Goal: Task Accomplishment & Management: Use online tool/utility

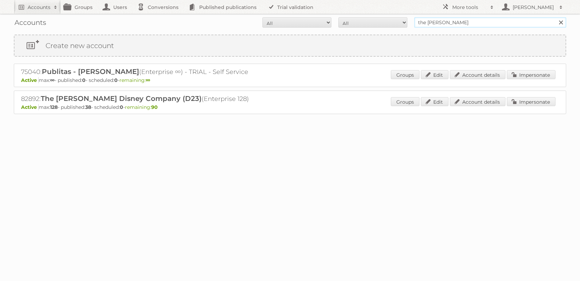
click at [438, 20] on input "the [PERSON_NAME]" at bounding box center [490, 22] width 152 height 10
type input "tfg"
click at [556, 17] on input "Search" at bounding box center [561, 22] width 10 height 10
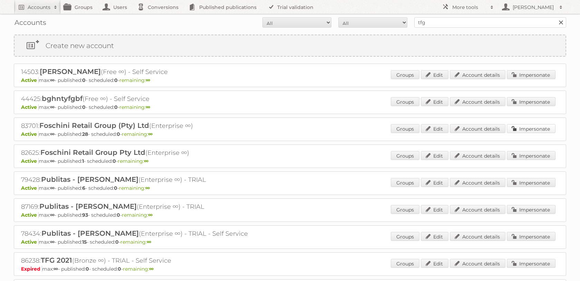
click at [531, 133] on link "Impersonate" at bounding box center [531, 128] width 49 height 9
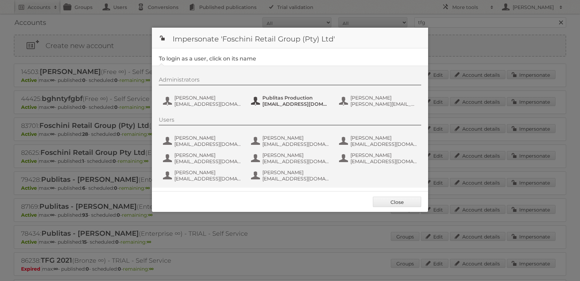
click at [297, 100] on span "Publitas Production" at bounding box center [295, 98] width 67 height 6
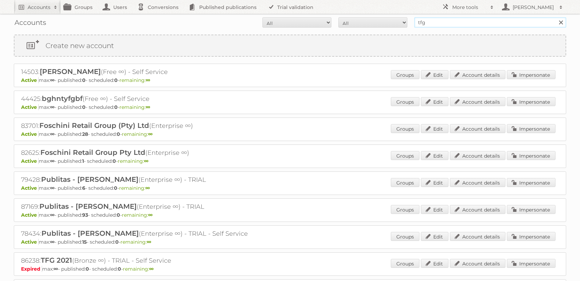
click at [430, 19] on input "tfg" at bounding box center [490, 22] width 152 height 10
type input "the [PERSON_NAME]"
click at [556, 17] on input "Search" at bounding box center [561, 22] width 10 height 10
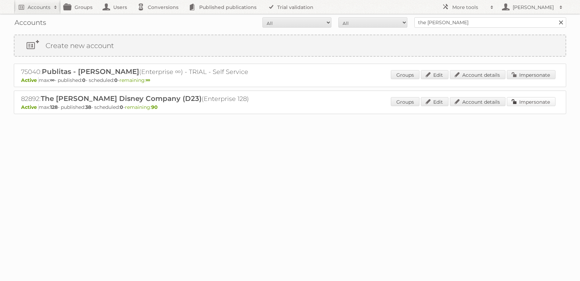
click at [517, 103] on link "Impersonate" at bounding box center [531, 101] width 49 height 9
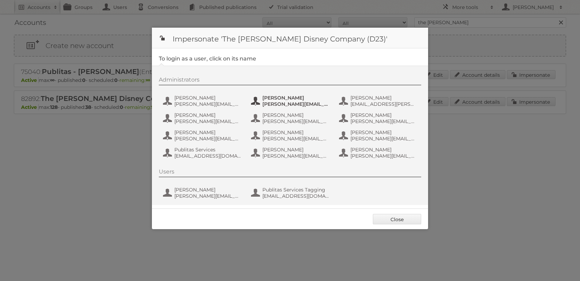
click at [295, 97] on span "[PERSON_NAME]" at bounding box center [295, 98] width 67 height 6
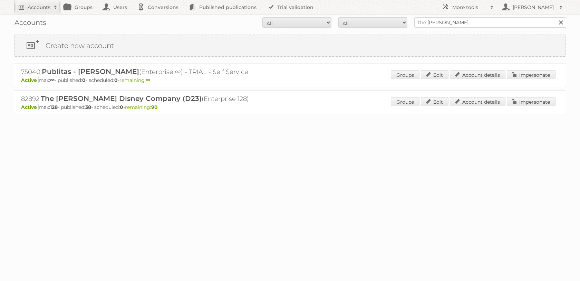
click at [430, 15] on div "Accounts All Active Expired Pending All Paid Trials Self service the [PERSON_NA…" at bounding box center [290, 22] width 553 height 17
click at [430, 19] on input "the walt disney" at bounding box center [490, 22] width 152 height 10
click at [430, 19] on input "the [PERSON_NAME]" at bounding box center [490, 22] width 152 height 10
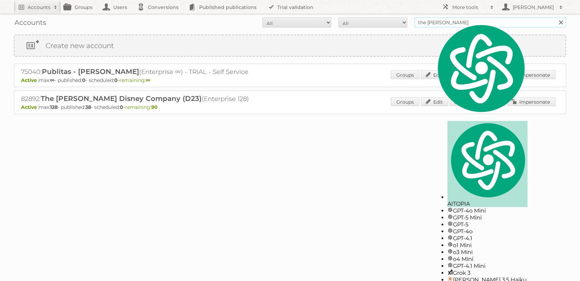
click at [430, 19] on input "the [PERSON_NAME]" at bounding box center [490, 22] width 152 height 10
type input "tfg"
click at [556, 17] on input "Search" at bounding box center [561, 22] width 10 height 10
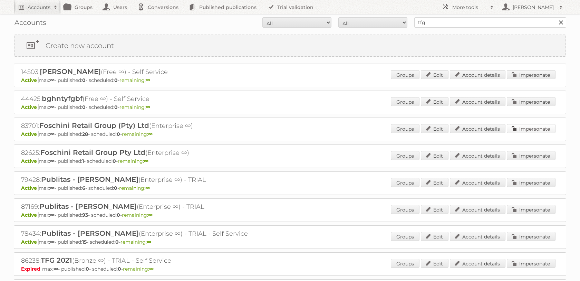
click at [514, 133] on link "Impersonate" at bounding box center [531, 128] width 49 height 9
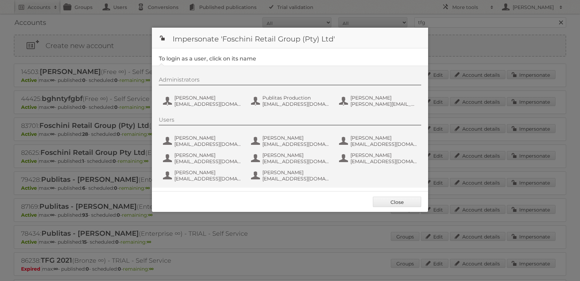
click at [295, 90] on div "Administrators Jeanne de Wet jeanned@tfg.co.za Publitas Production fs+tfgmedia@…" at bounding box center [293, 92] width 269 height 33
click at [295, 94] on div "Administrators Jeanne de Wet jeanned@tfg.co.za Publitas Production fs+tfgmedia@…" at bounding box center [293, 92] width 269 height 33
click at [293, 99] on span "Publitas Production" at bounding box center [295, 98] width 67 height 6
